Goal: Communication & Community: Answer question/provide support

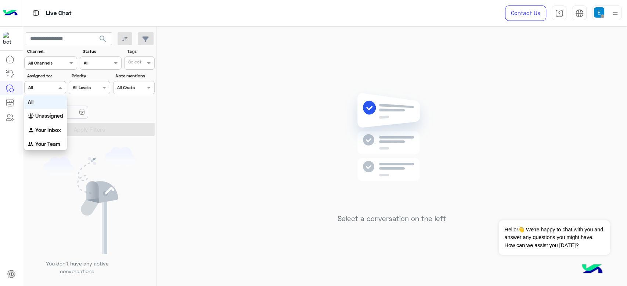
click at [51, 92] on div "Agent Filter All" at bounding box center [44, 87] width 41 height 13
click at [51, 122] on div "Unassigned" at bounding box center [45, 116] width 43 height 14
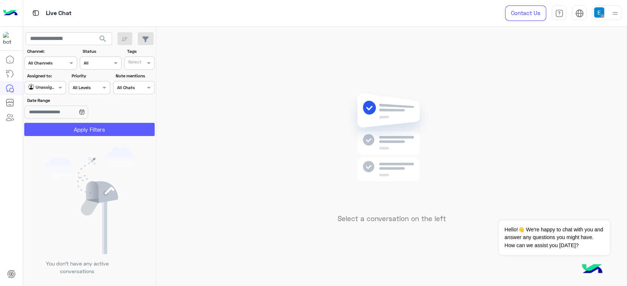
click at [73, 129] on button "Apply Filters" at bounding box center [89, 129] width 130 height 13
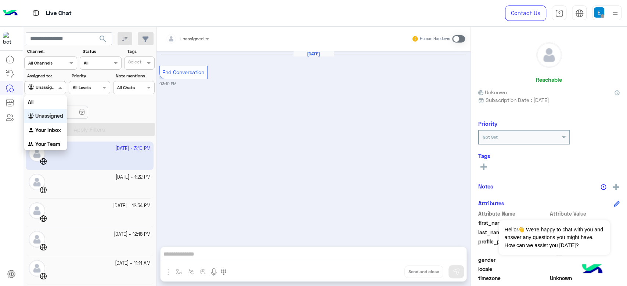
click at [47, 84] on div at bounding box center [45, 86] width 41 height 7
click at [47, 103] on div "All" at bounding box center [45, 102] width 43 height 14
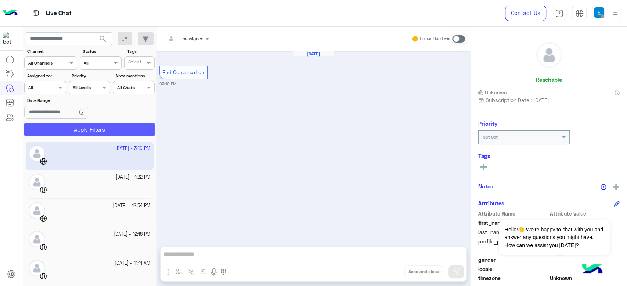
click at [79, 131] on button "Apply Filters" at bounding box center [89, 129] width 130 height 13
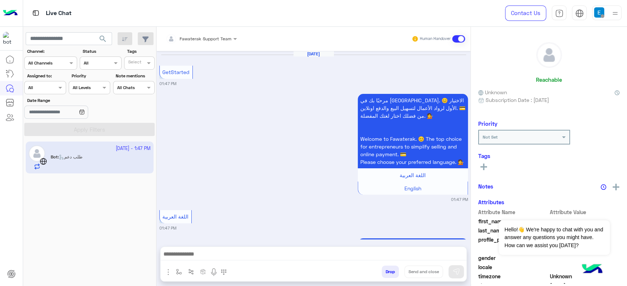
scroll to position [355, 0]
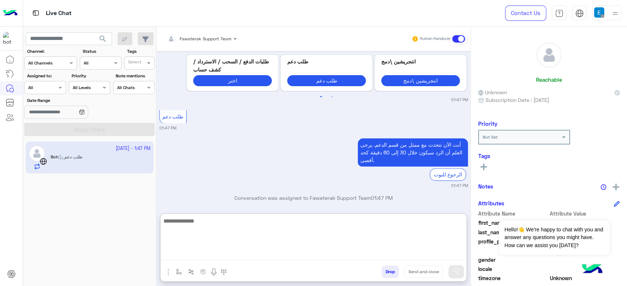
click at [204, 250] on textarea at bounding box center [313, 239] width 306 height 44
type textarea "**********"
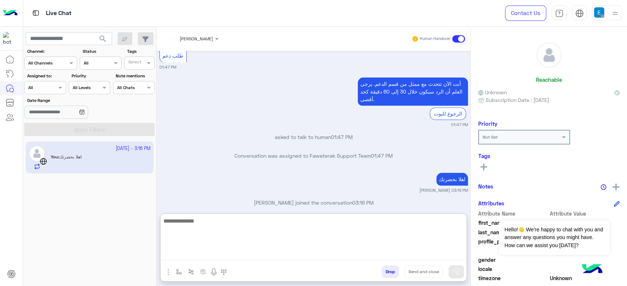
scroll to position [435, 0]
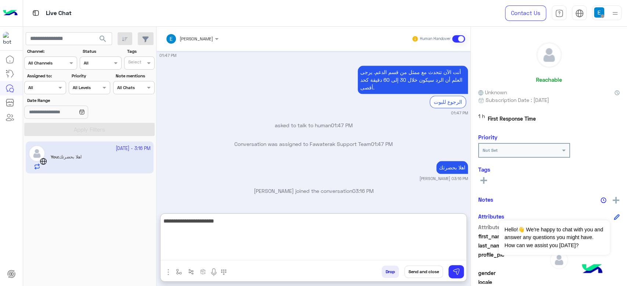
type textarea "**********"
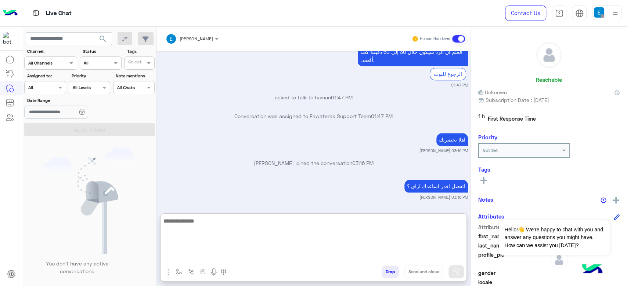
click at [312, 232] on textarea at bounding box center [313, 239] width 306 height 44
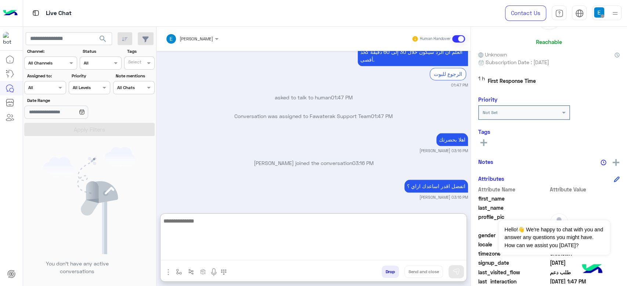
scroll to position [38, 0]
click at [252, 221] on textarea at bounding box center [313, 239] width 306 height 44
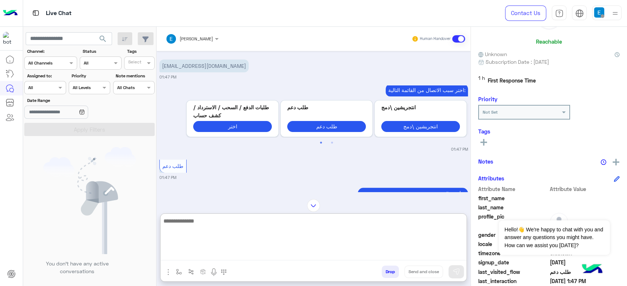
scroll to position [463, 0]
